Goal: Task Accomplishment & Management: Manage account settings

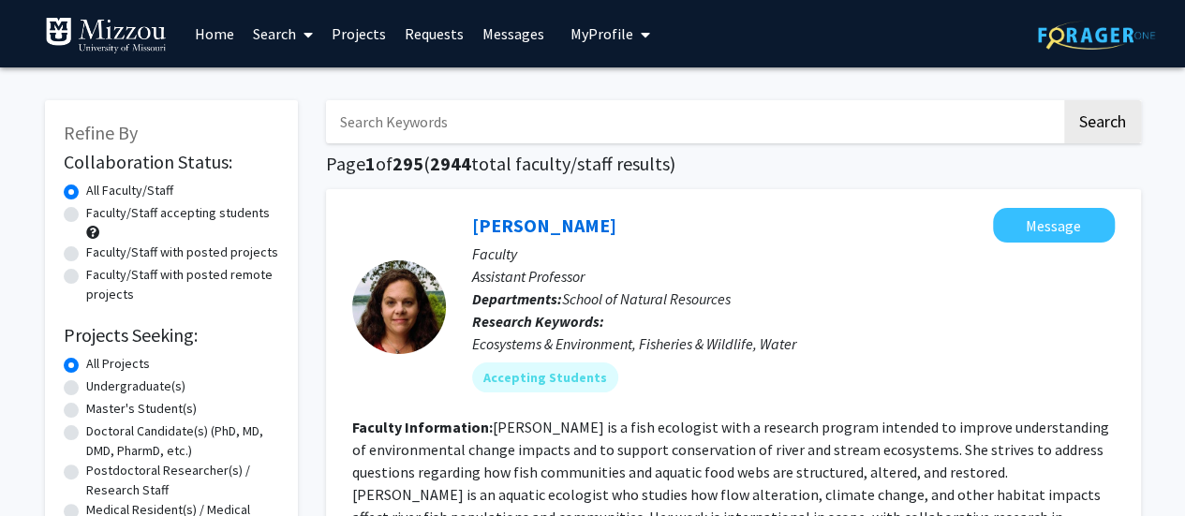
click at [590, 37] on span "My Profile" at bounding box center [601, 33] width 63 height 19
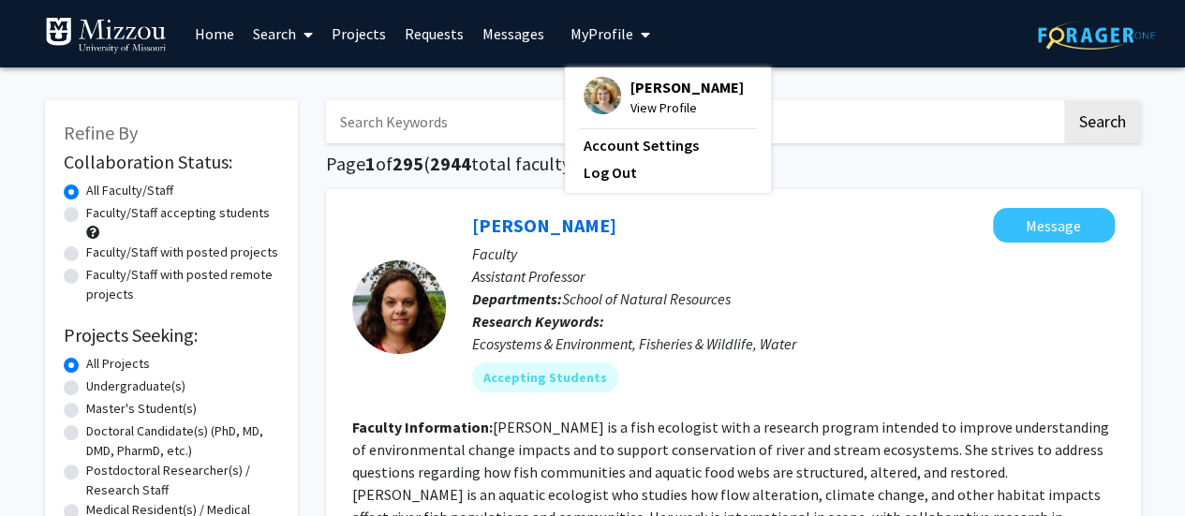
click at [646, 85] on span "[PERSON_NAME]" at bounding box center [686, 87] width 113 height 21
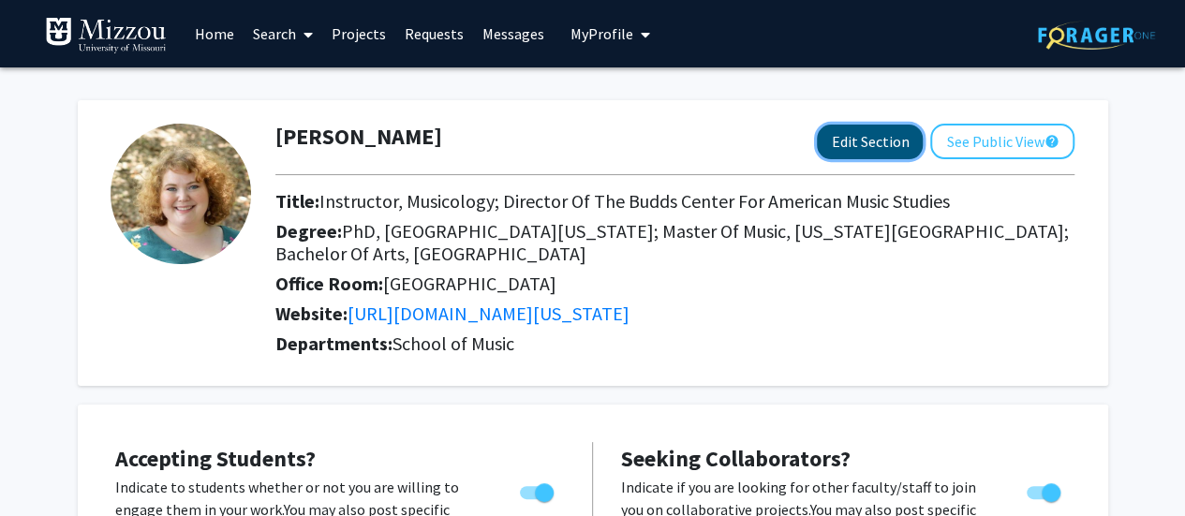
click at [873, 141] on button "Edit Section" at bounding box center [870, 142] width 106 height 35
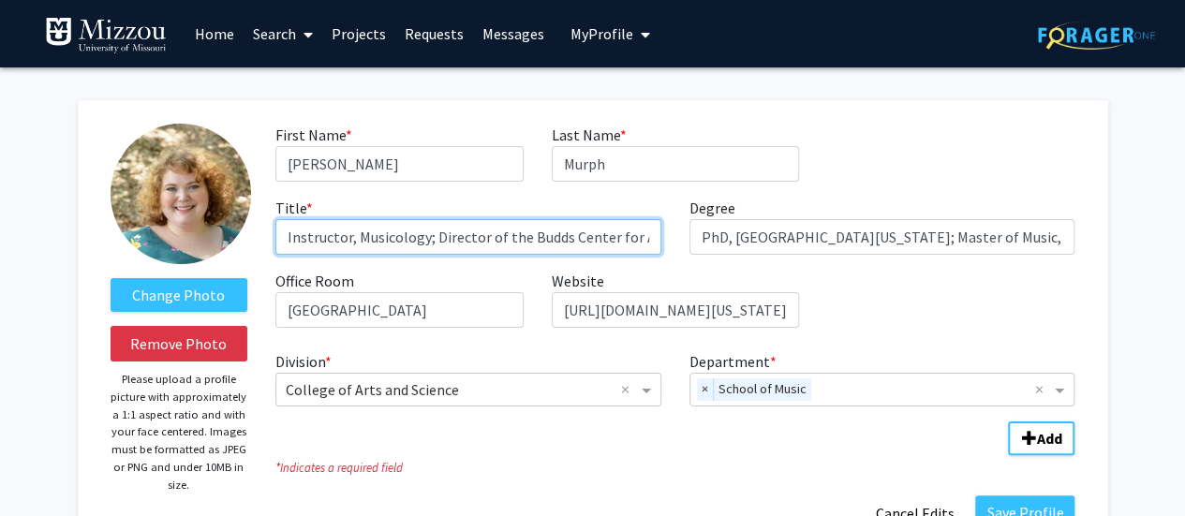
drag, startPoint x: 429, startPoint y: 237, endPoint x: 220, endPoint y: 222, distance: 209.4
click at [220, 222] on form "Change Photo Remove Photo Please upload a profile picture with approximately a …" at bounding box center [592, 327] width 993 height 407
click at [377, 232] on input "Director of the Budds Center for American Music Studies" at bounding box center [468, 237] width 386 height 36
click at [616, 241] on input "Director, Budds Center for American Music Studies" at bounding box center [468, 237] width 386 height 36
paste input "Instructor, Musicology;"
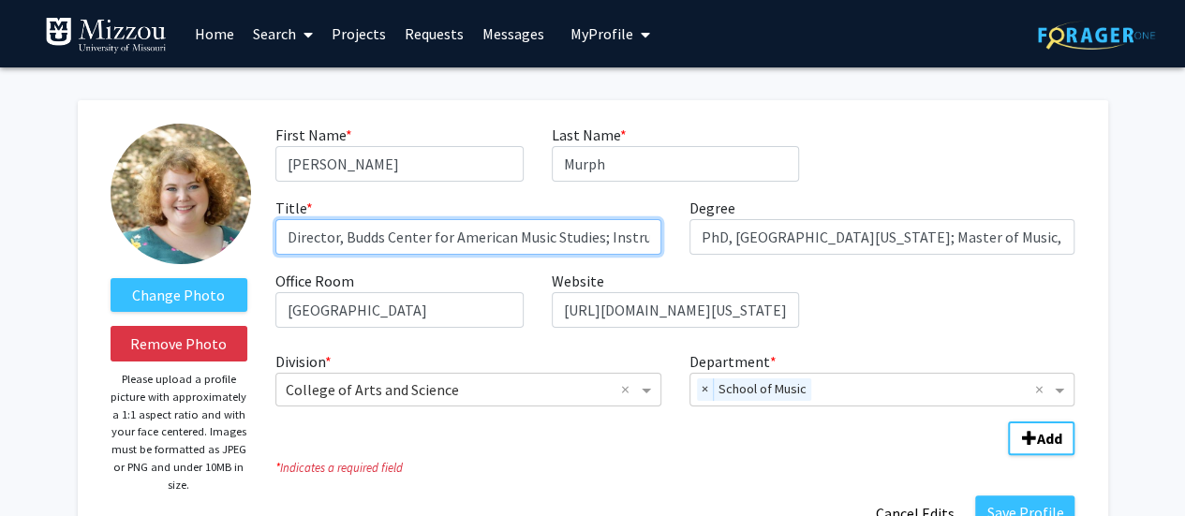
scroll to position [0, 97]
click at [578, 237] on input "Director, Budds Center for American Music Studies; Instructor, Musicology;" at bounding box center [468, 237] width 386 height 36
click at [648, 235] on input "Director, Budds Center for American Music Studies; Instructor, Musicology;" at bounding box center [468, 237] width 386 height 36
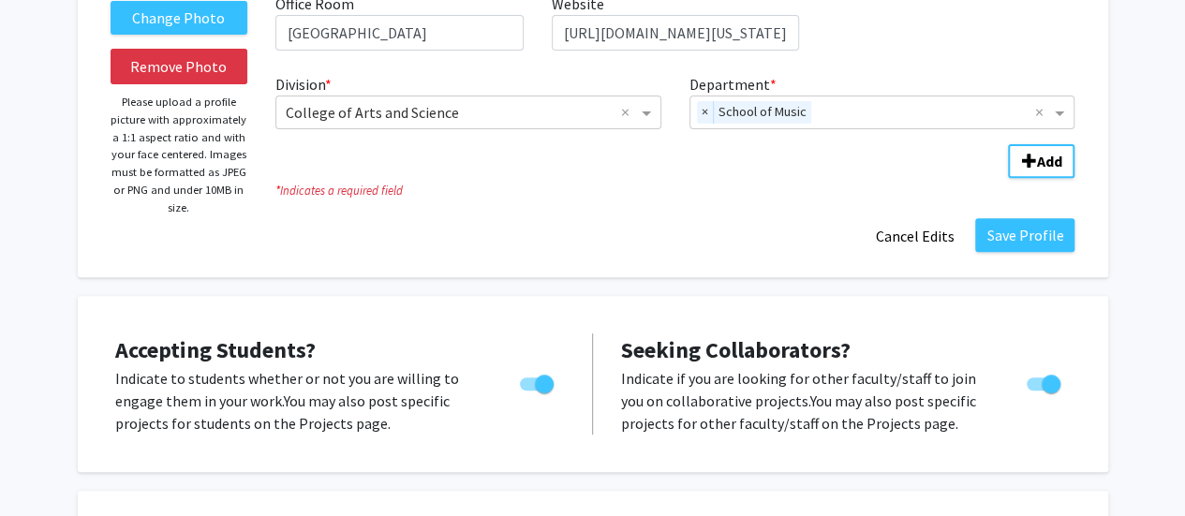
scroll to position [271, 0]
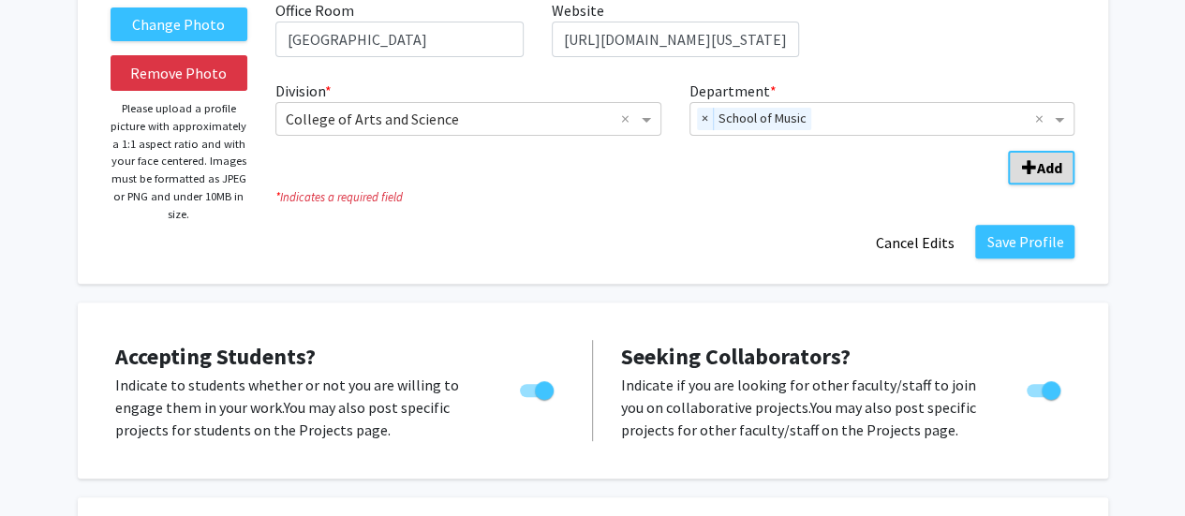
type input "Director, Budds Center for American Music Studies; Instructor, Musicology/Ethno…"
click at [1056, 164] on b "Add" at bounding box center [1048, 167] width 25 height 19
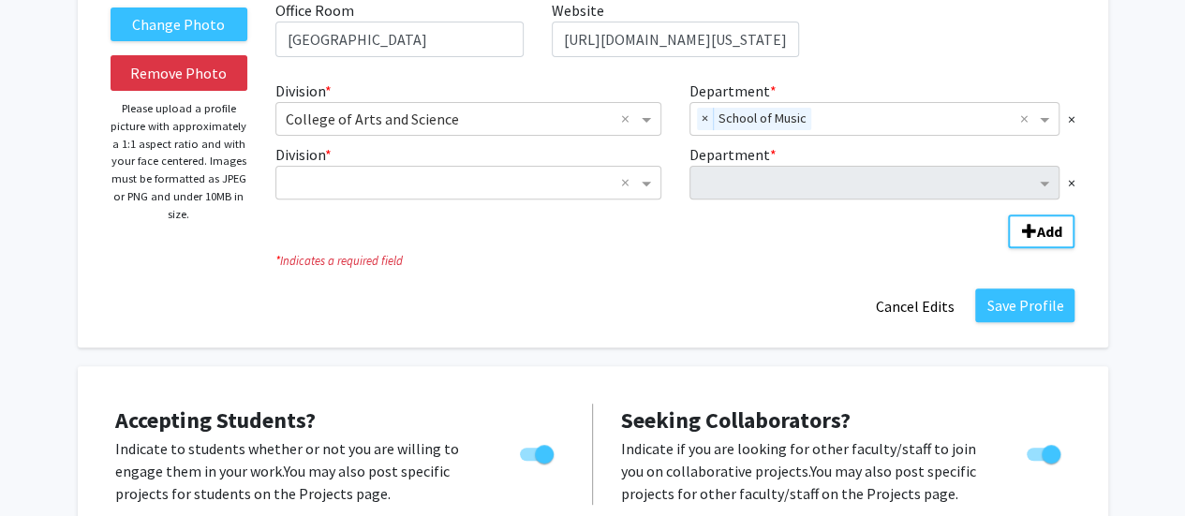
click at [1075, 185] on div "Department * ×" at bounding box center [882, 171] width 414 height 56
click at [1069, 185] on span "×" at bounding box center [1070, 182] width 7 height 22
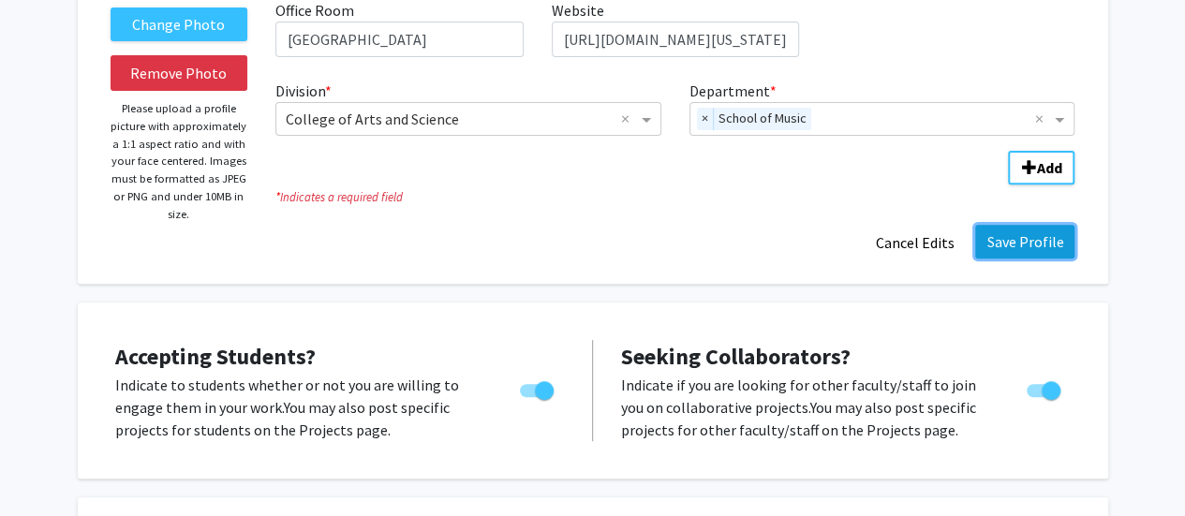
click at [1023, 249] on button "Save Profile" at bounding box center [1024, 242] width 99 height 34
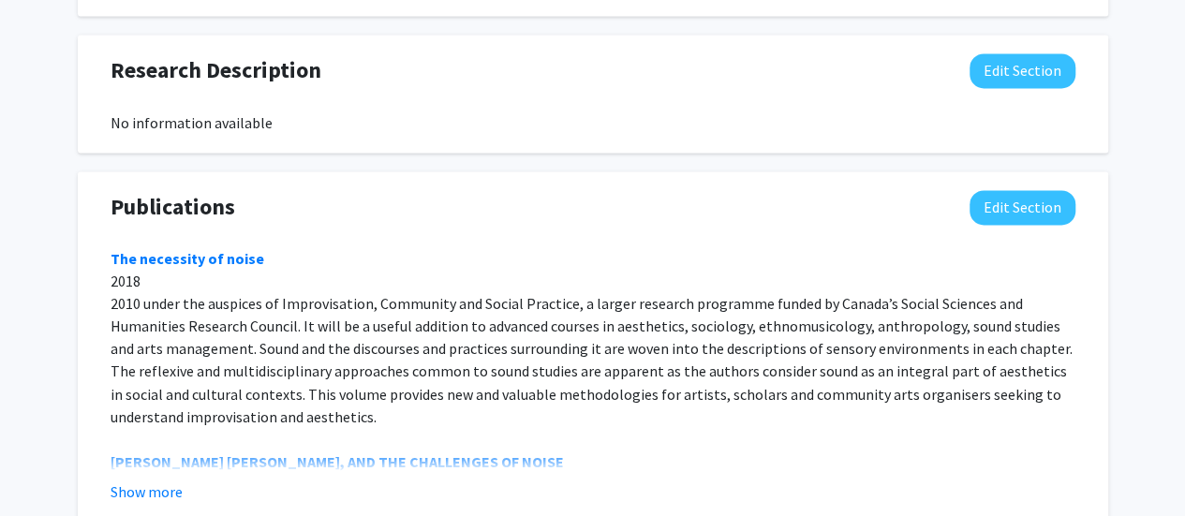
scroll to position [1373, 0]
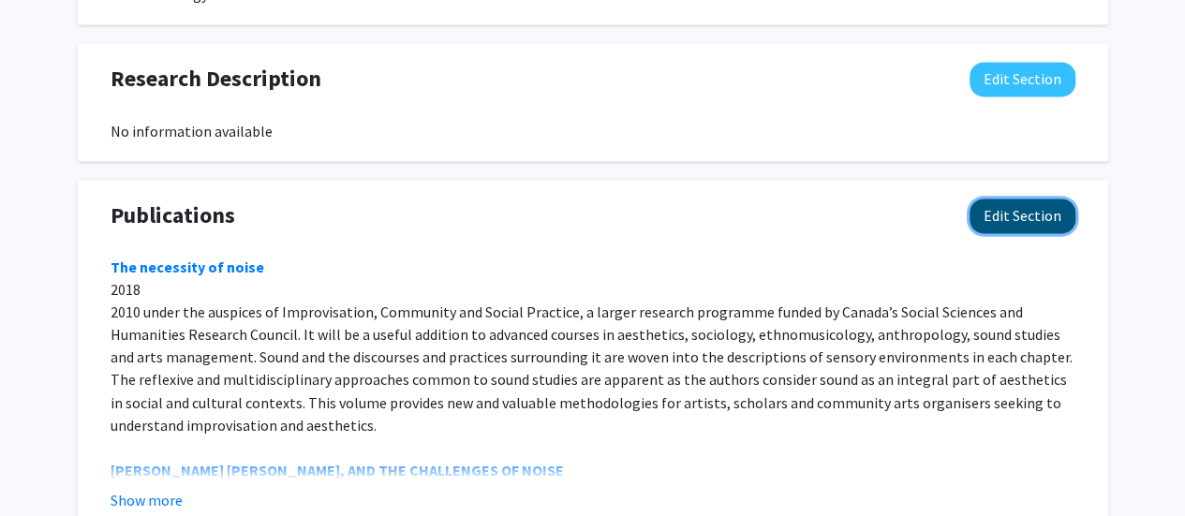
click at [1019, 211] on button "Edit Section" at bounding box center [1023, 216] width 106 height 35
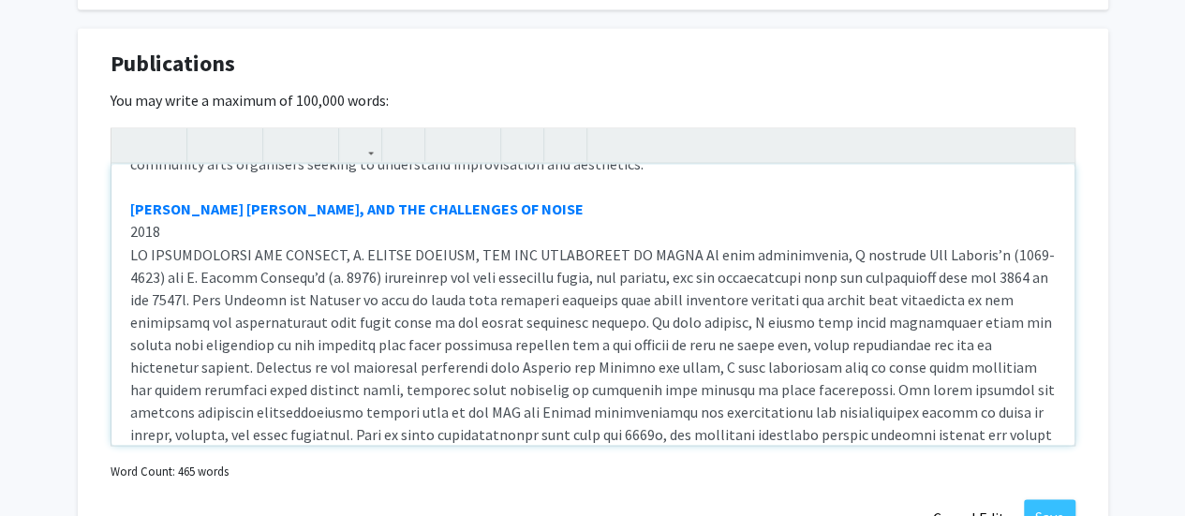
scroll to position [386, 0]
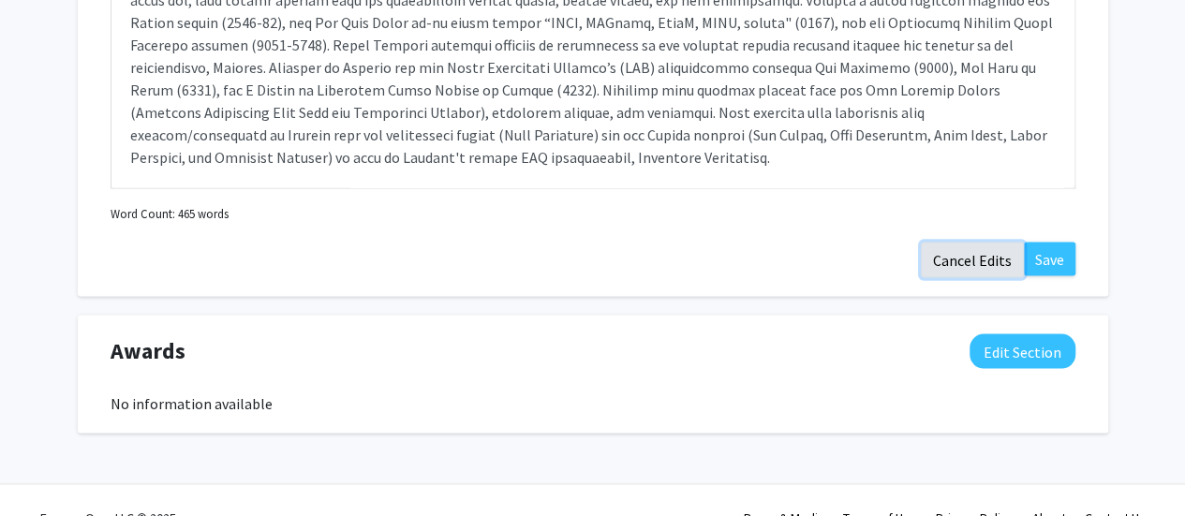
click at [943, 263] on button "Cancel Edits" at bounding box center [972, 261] width 103 height 36
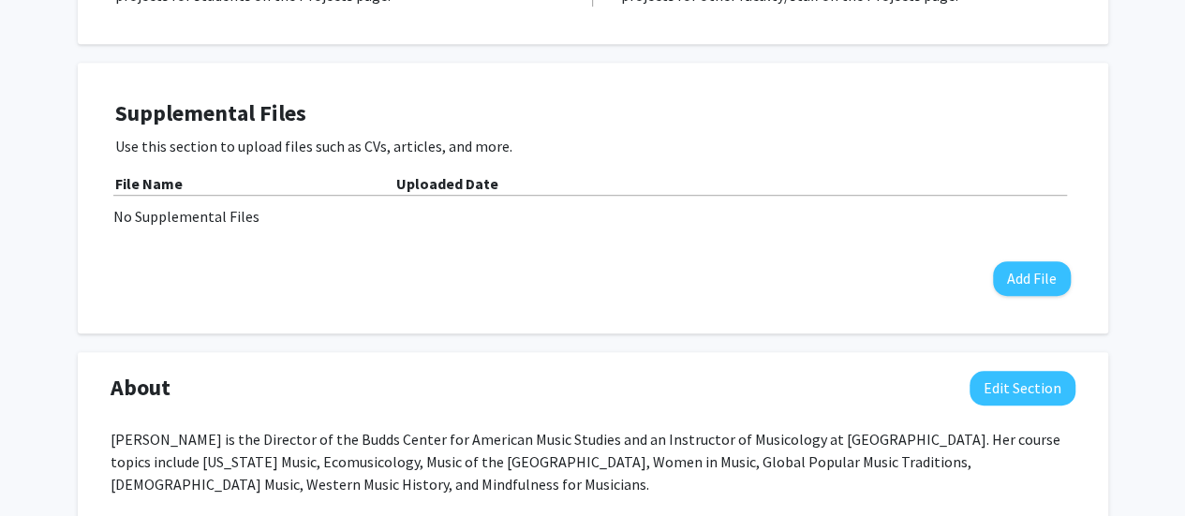
scroll to position [542, 0]
